Goal: Answer question/provide support: Answer question/provide support

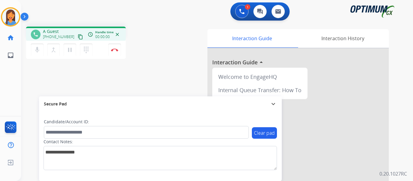
click at [78, 38] on mat-icon "content_copy" at bounding box center [80, 36] width 5 height 5
click at [185, 69] on div "Interaction Guide Interaction History Interaction Guide arrow_drop_up Welcome t…" at bounding box center [283, 151] width 211 height 245
click at [275, 106] on mat-icon "expand_more" at bounding box center [273, 103] width 7 height 7
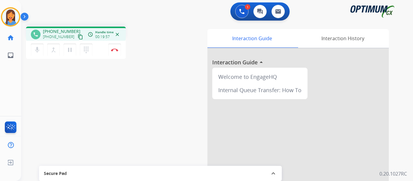
click at [182, 67] on div "Interaction Guide Interaction History Interaction Guide arrow_drop_up Welcome t…" at bounding box center [283, 151] width 211 height 245
click at [115, 50] on img at bounding box center [114, 49] width 7 height 3
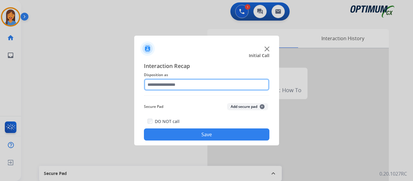
click at [184, 90] on input "text" at bounding box center [207, 85] width 126 height 12
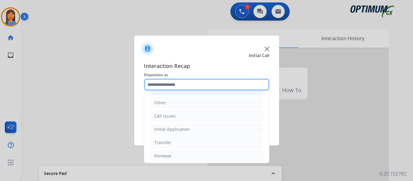
scroll to position [41, 0]
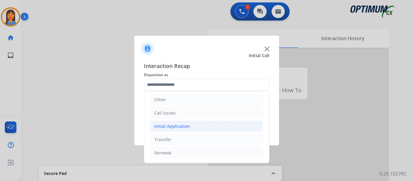
click at [185, 123] on li "Initial Application" at bounding box center [206, 126] width 113 height 11
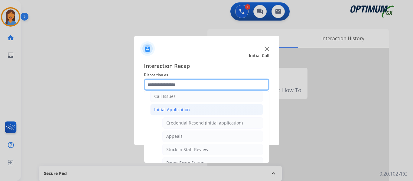
scroll to position [71, 0]
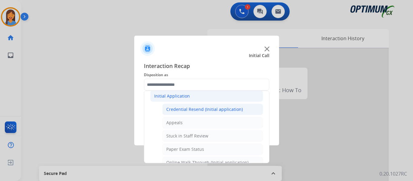
click at [195, 110] on div "Credential Resend (Initial application)" at bounding box center [204, 110] width 77 height 6
type input "**********"
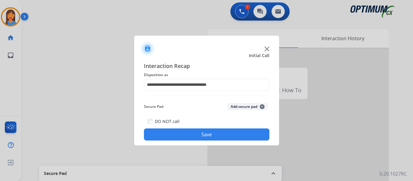
click at [214, 135] on button "Save" at bounding box center [207, 135] width 126 height 12
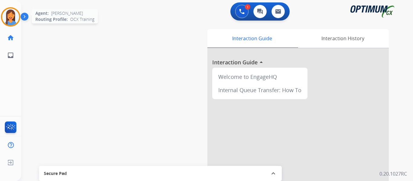
click at [16, 17] on img at bounding box center [10, 16] width 17 height 17
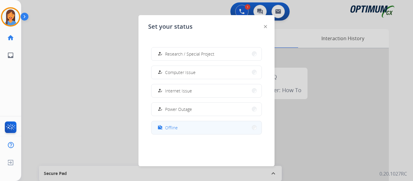
scroll to position [151, 0]
click at [187, 129] on button "work_off Offline" at bounding box center [207, 127] width 110 height 13
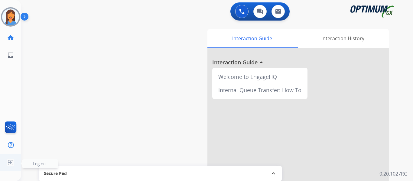
click at [10, 163] on img at bounding box center [10, 162] width 11 height 11
